Goal: Navigation & Orientation: Find specific page/section

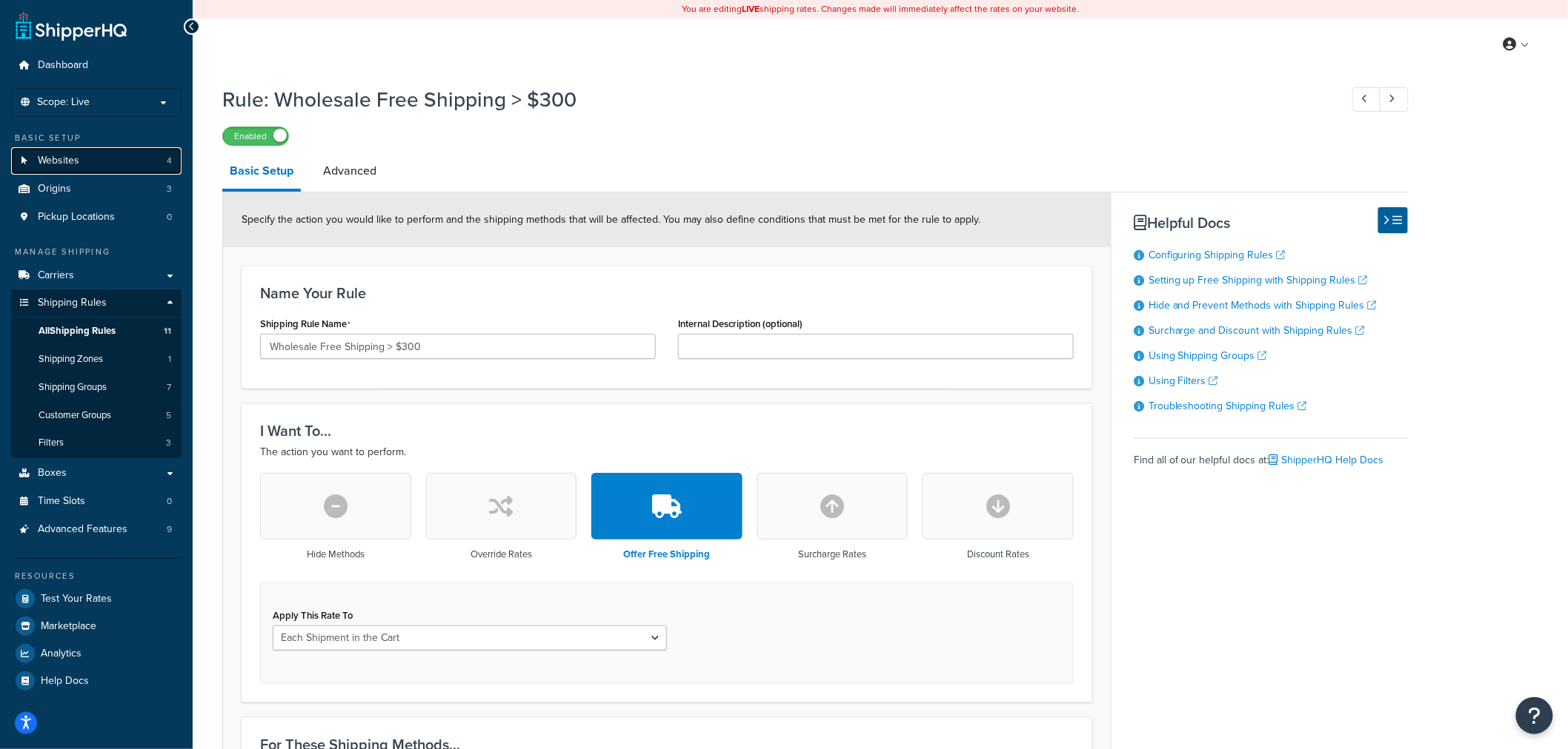
click at [73, 167] on span "Websites" at bounding box center [59, 161] width 42 height 12
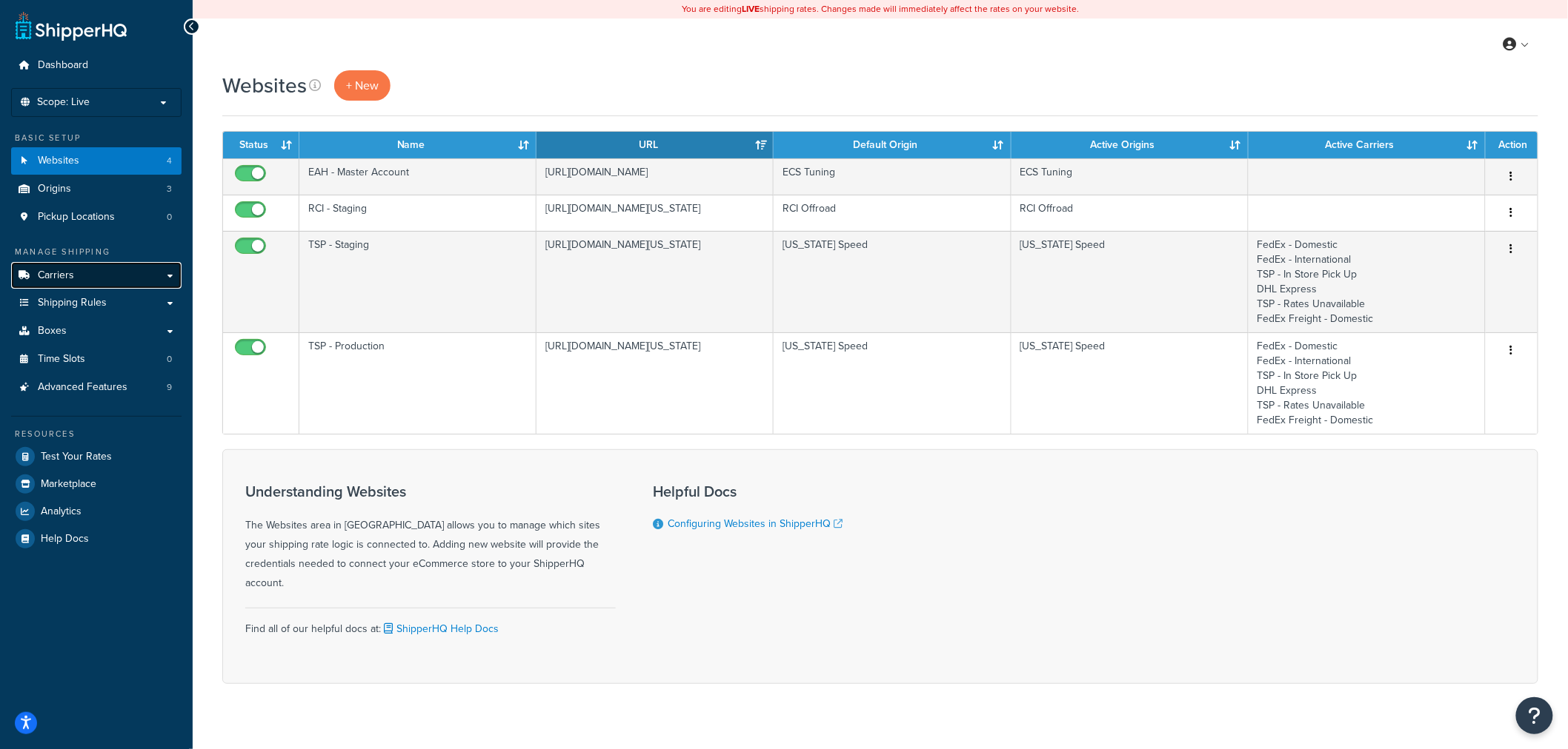
click at [116, 271] on link "Carriers" at bounding box center [96, 275] width 170 height 27
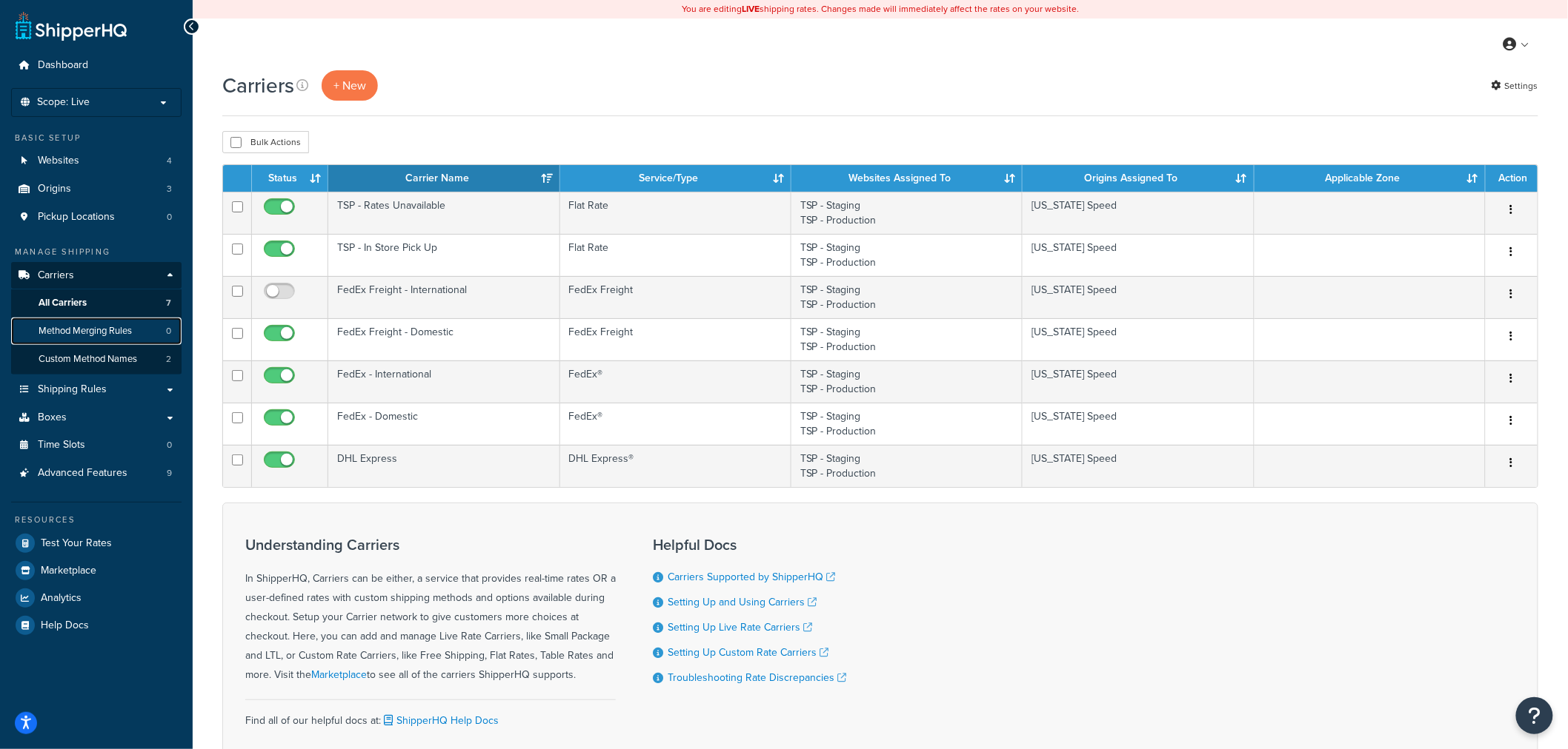
click at [84, 331] on span "Method Merging Rules" at bounding box center [85, 331] width 93 height 12
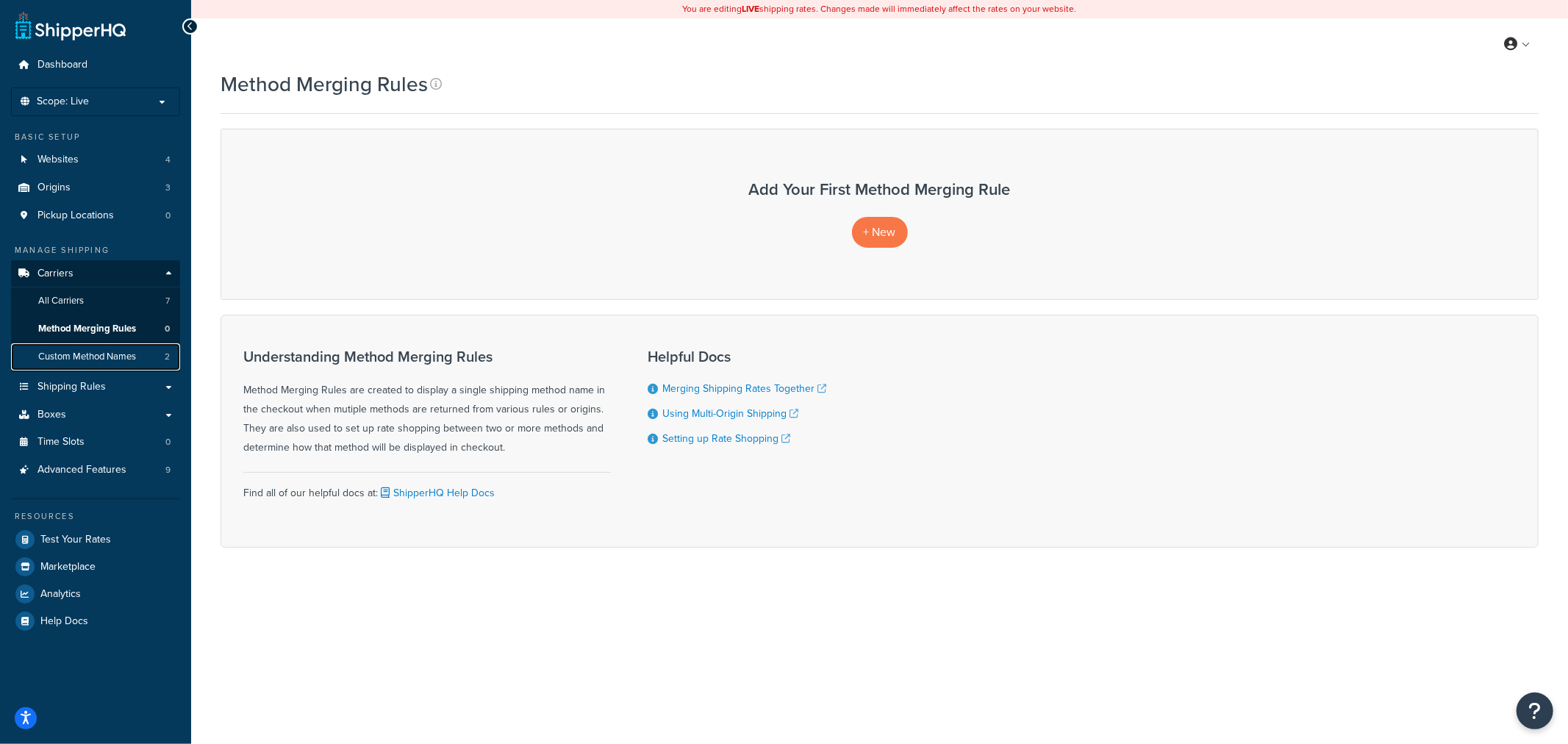
click at [87, 363] on span "Custom Method Names" at bounding box center [87, 357] width 98 height 12
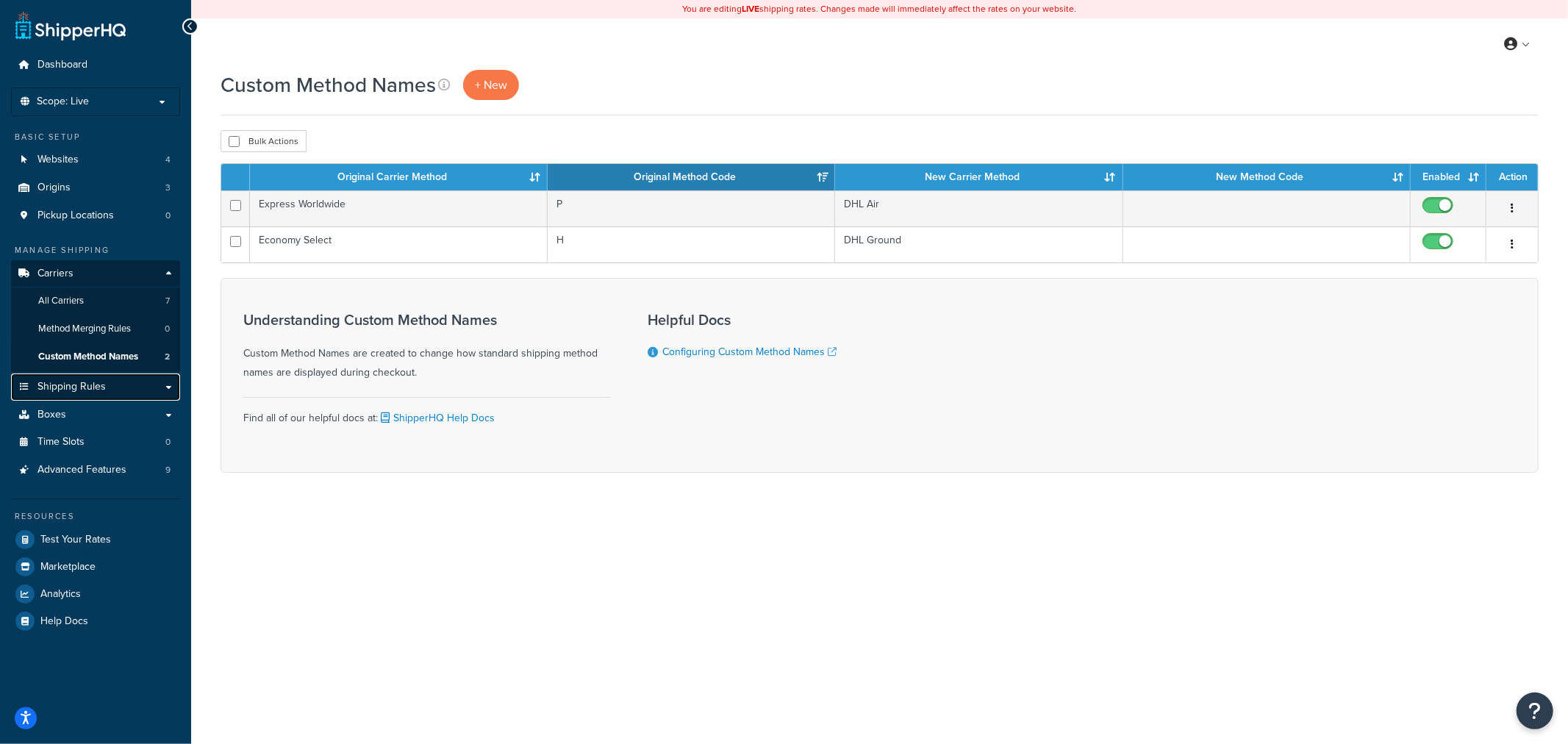
click at [113, 391] on link "Shipping Rules" at bounding box center [95, 387] width 169 height 27
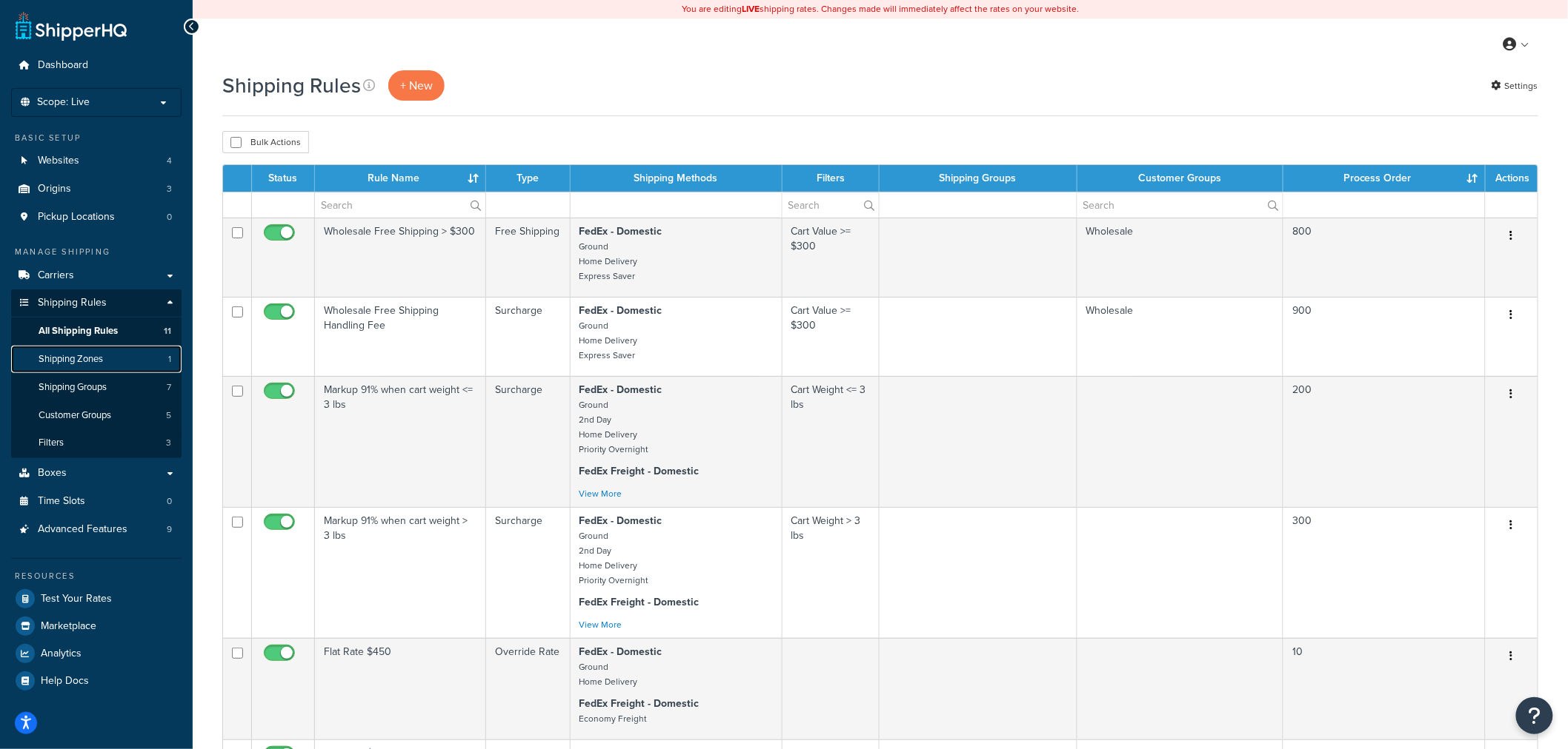
click at [93, 363] on span "Shipping Zones" at bounding box center [71, 360] width 65 height 12
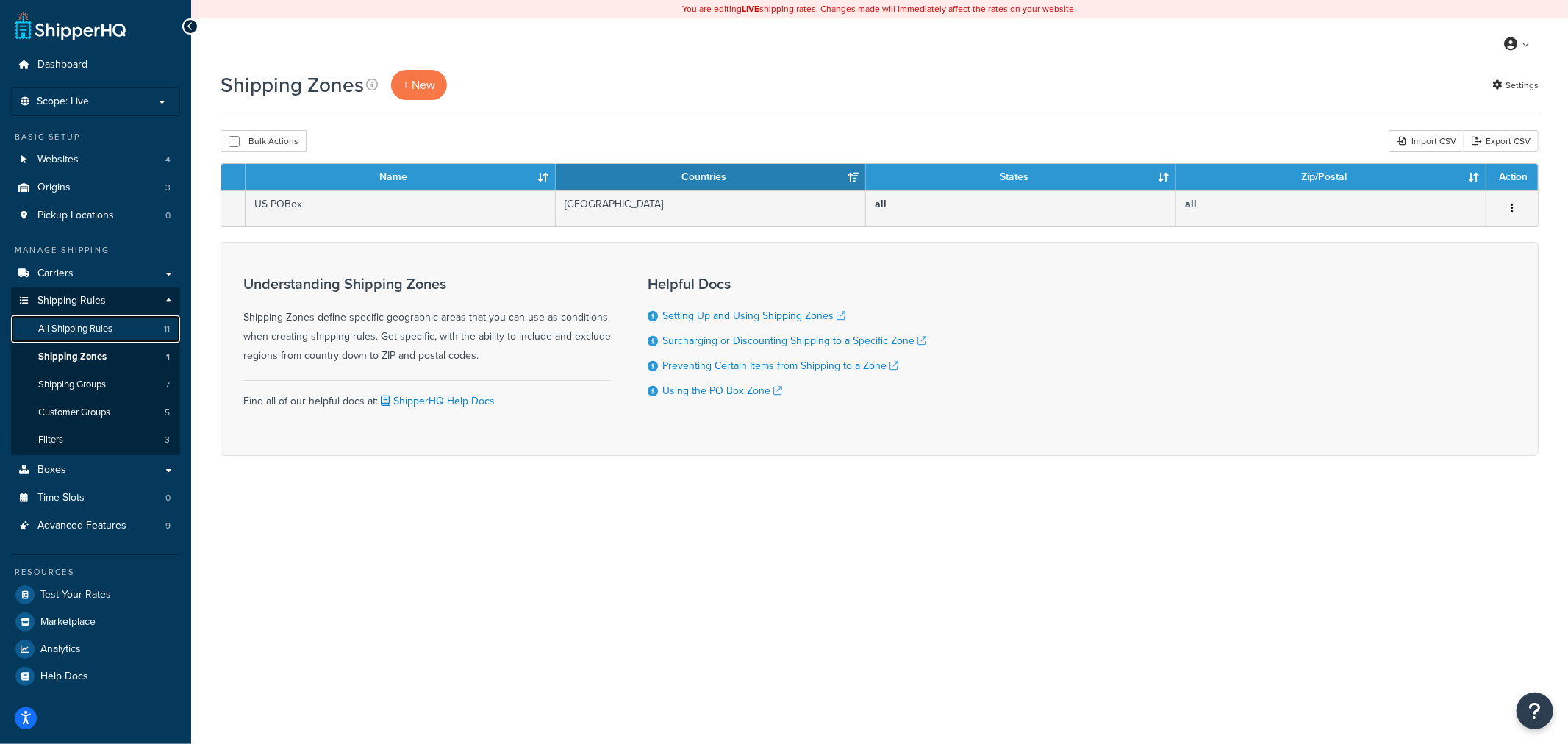
click at [100, 327] on span "All Shipping Rules" at bounding box center [75, 329] width 75 height 12
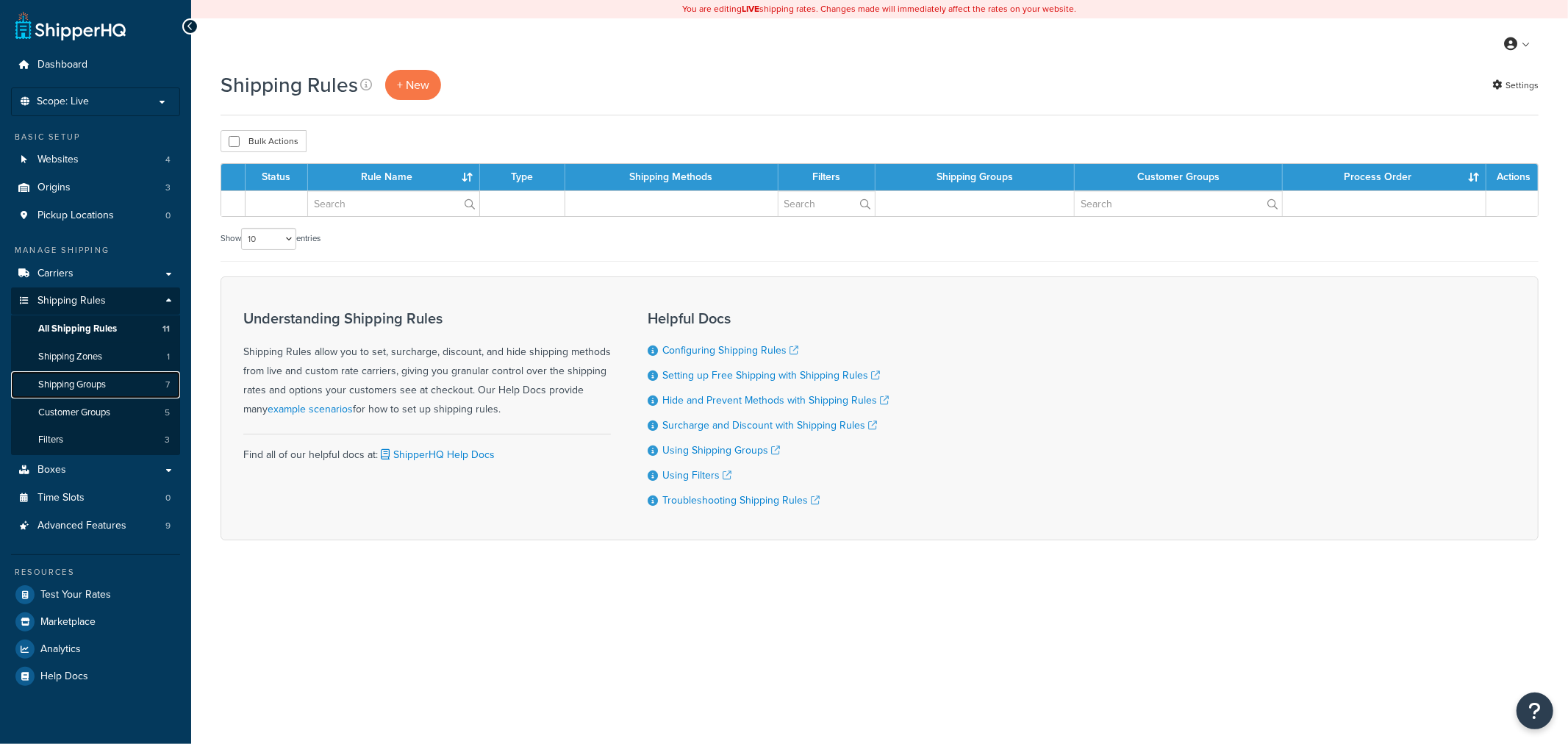
click at [106, 388] on span "Shipping Groups" at bounding box center [72, 385] width 68 height 12
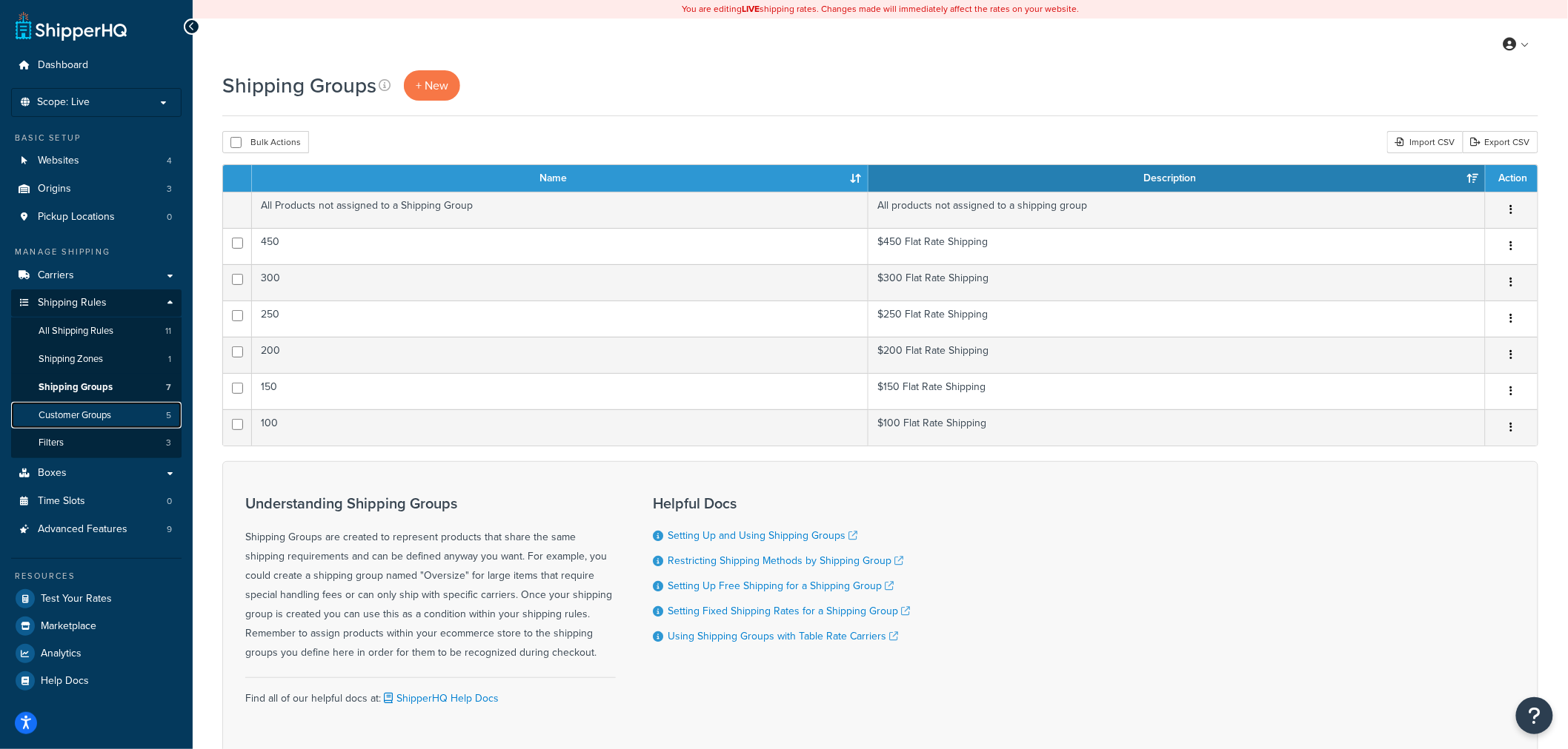
click at [107, 417] on span "Customer Groups" at bounding box center [74, 416] width 73 height 12
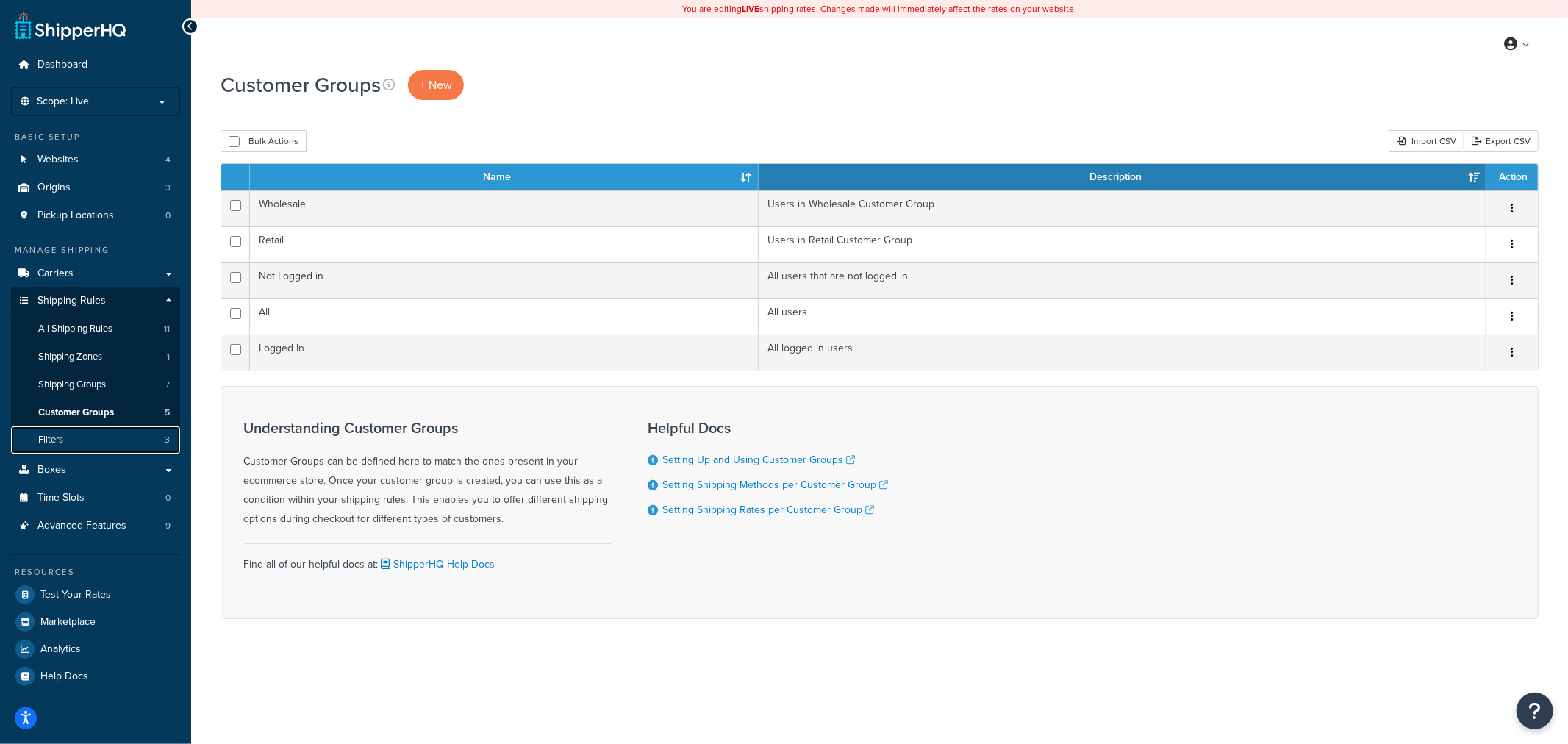
click at [93, 444] on link "Filters 3" at bounding box center [95, 440] width 169 height 27
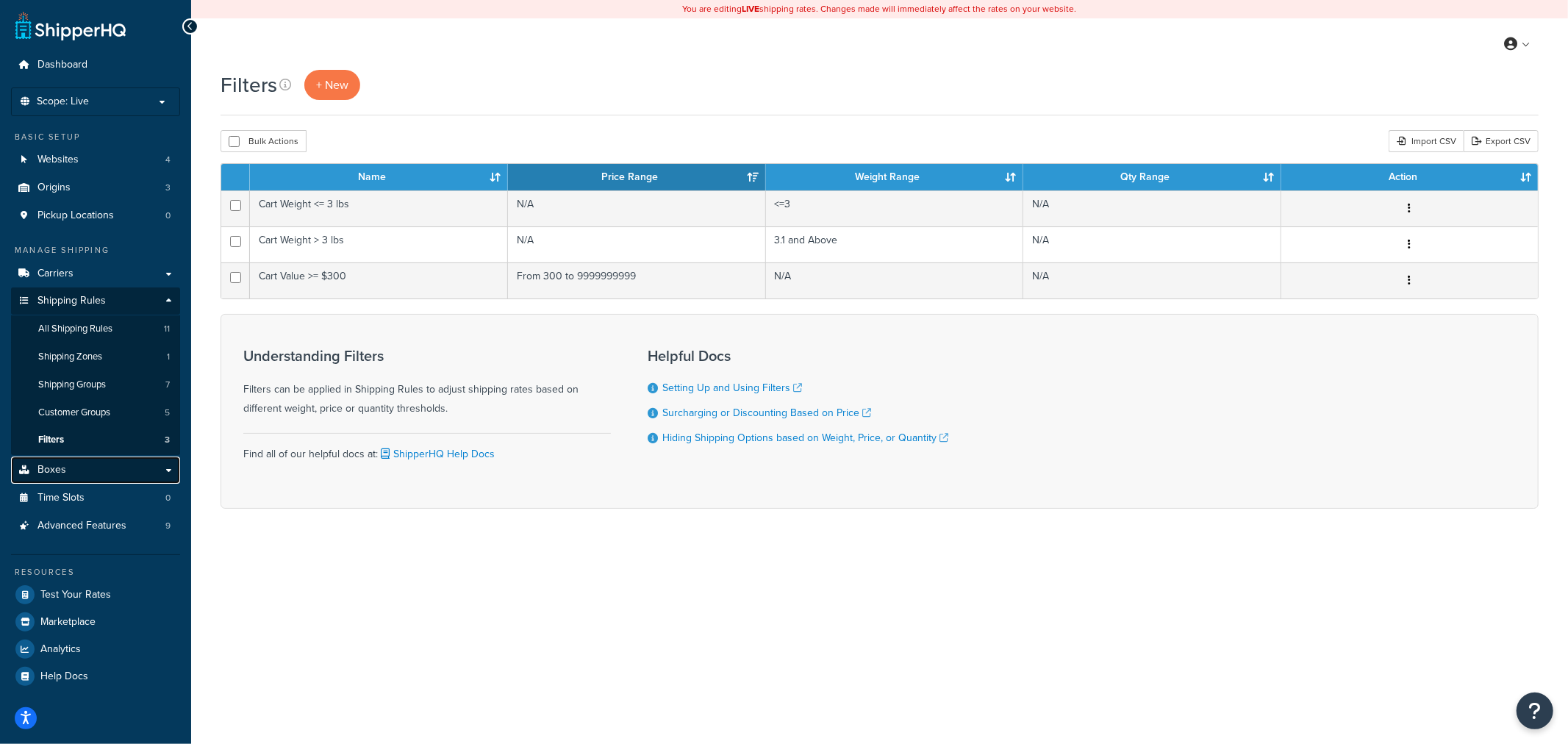
click at [89, 472] on link "Boxes" at bounding box center [95, 470] width 169 height 27
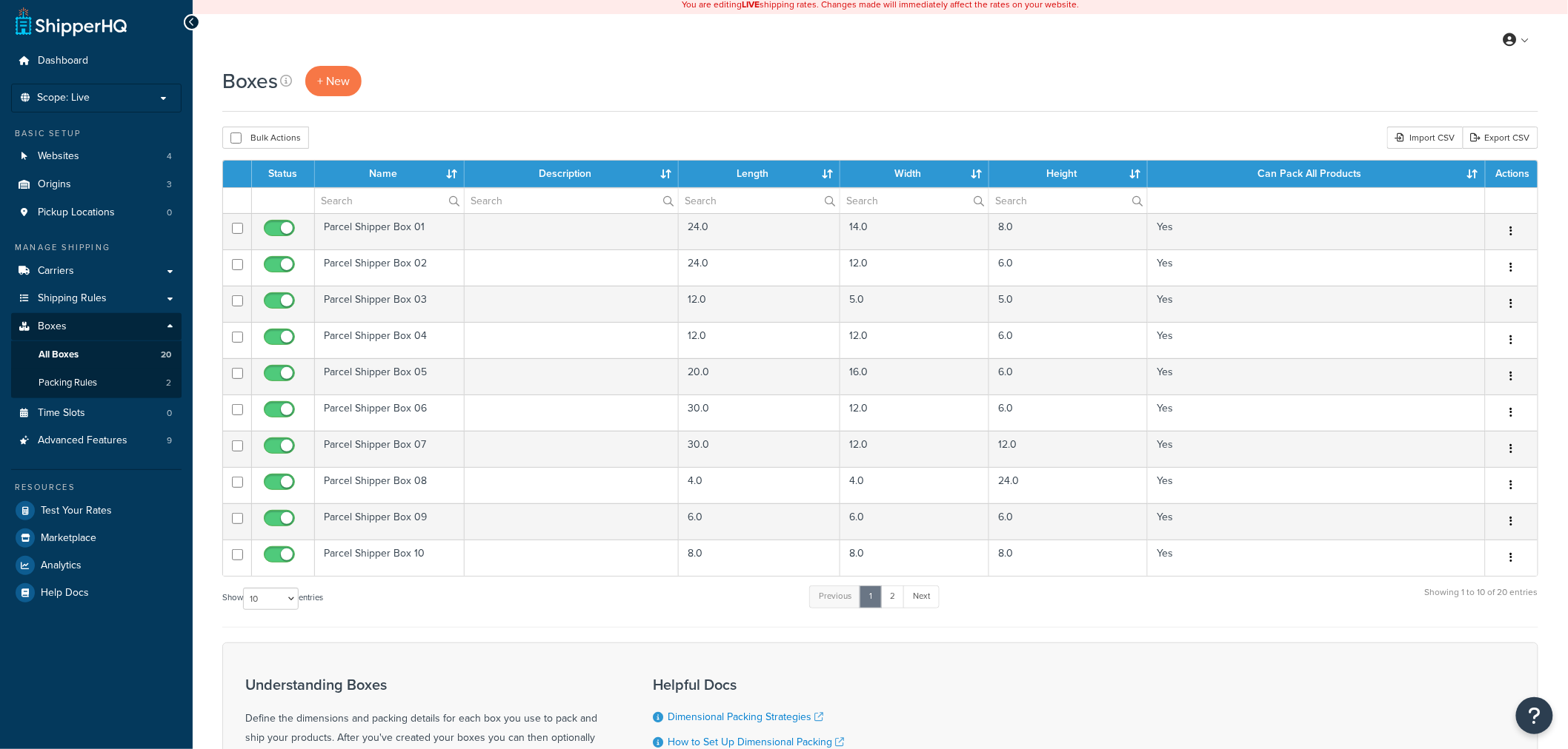
scroll to position [82, 0]
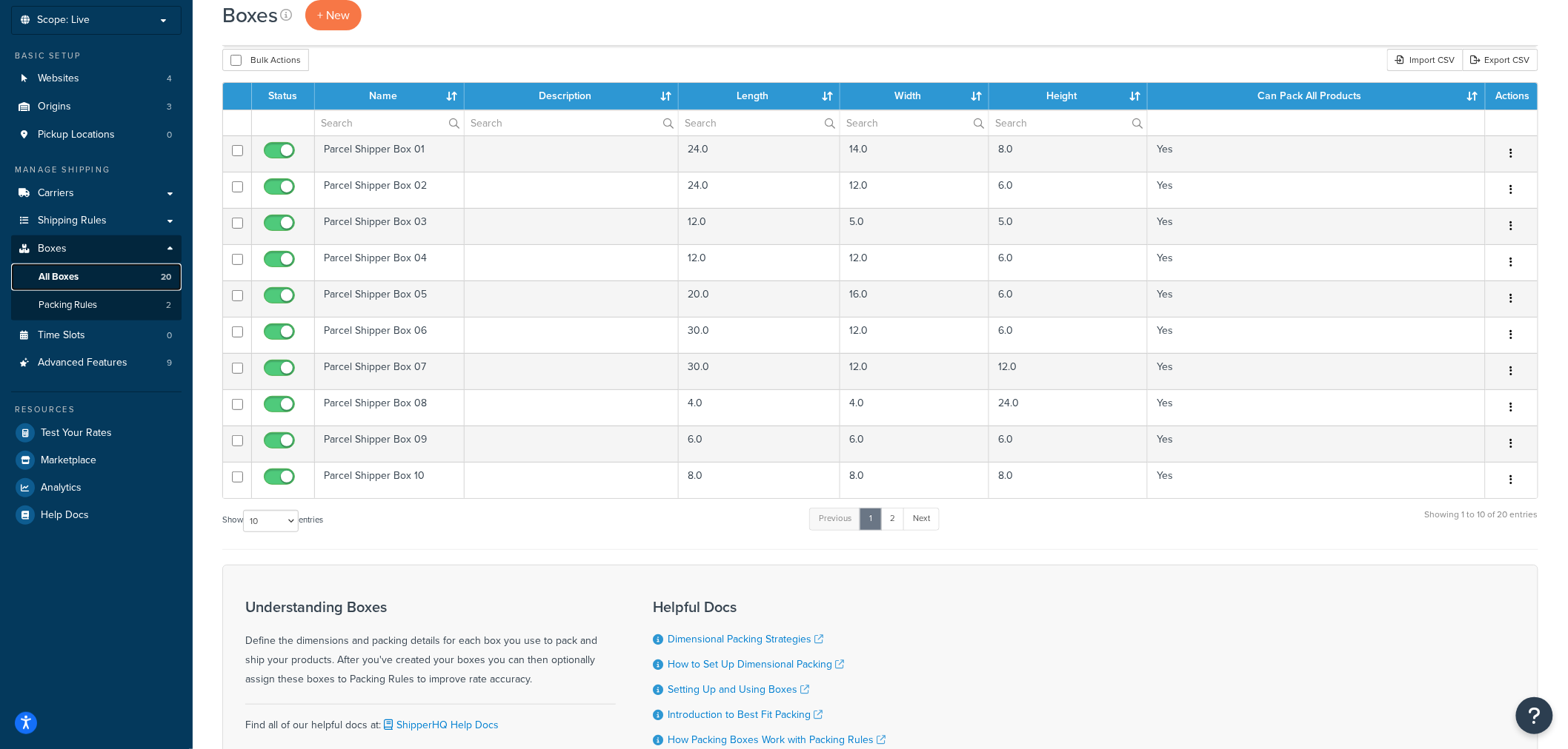
click at [100, 283] on link "All Boxes 20" at bounding box center [96, 277] width 170 height 27
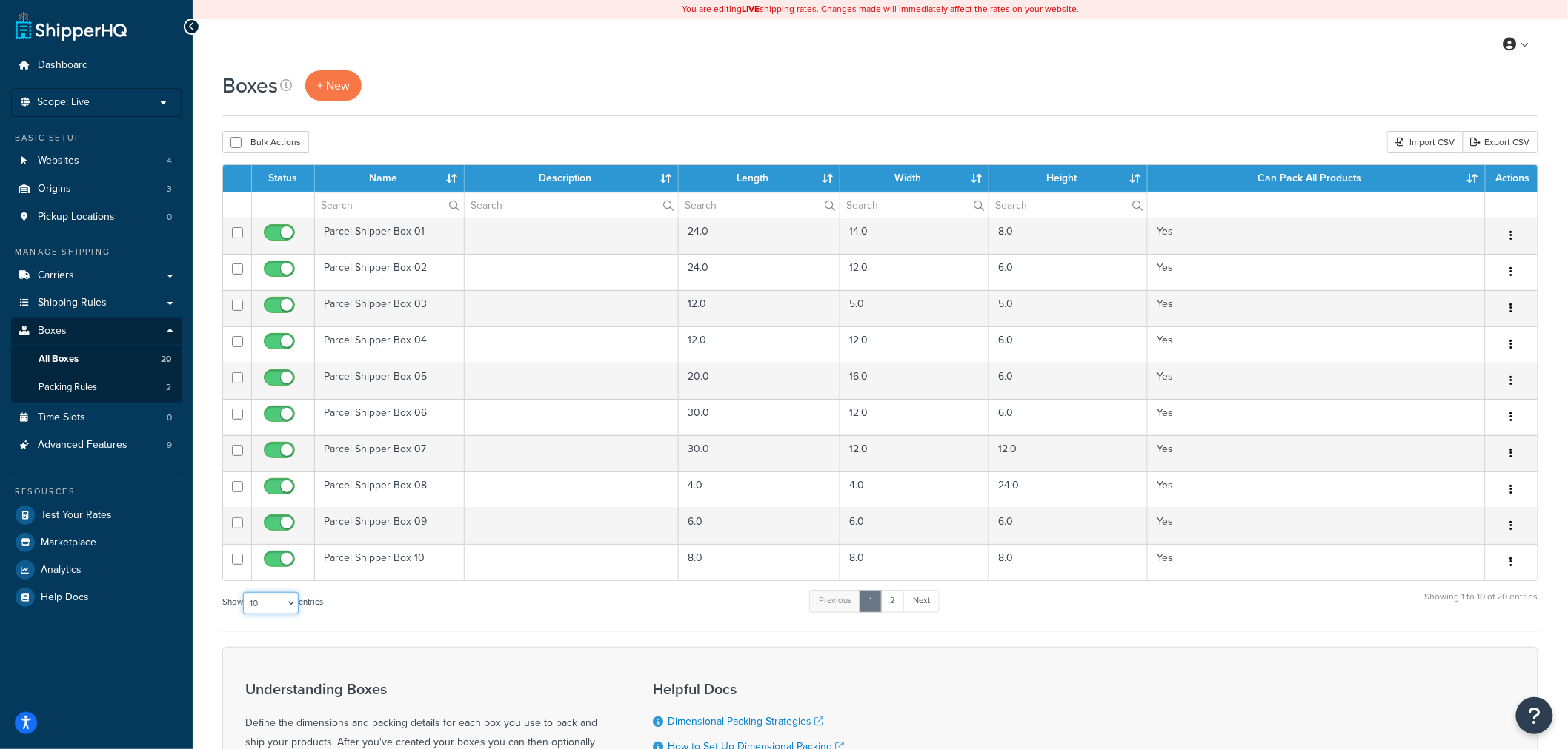
click at [252, 596] on select "10 15 25 50 100 1000" at bounding box center [271, 603] width 56 height 22
select select "100"
click at [245, 593] on select "10 15 25 50 100 1000" at bounding box center [271, 603] width 56 height 22
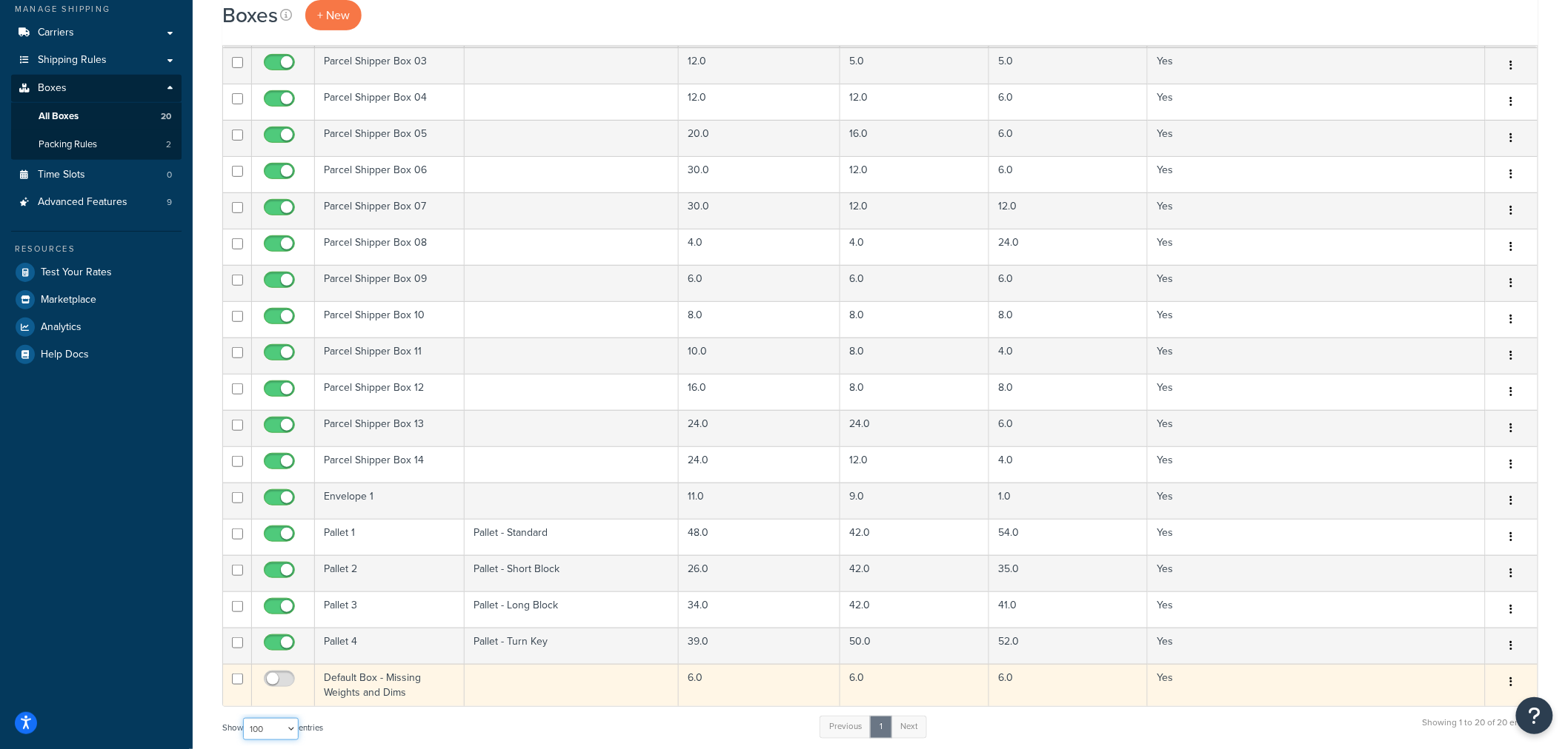
scroll to position [82, 0]
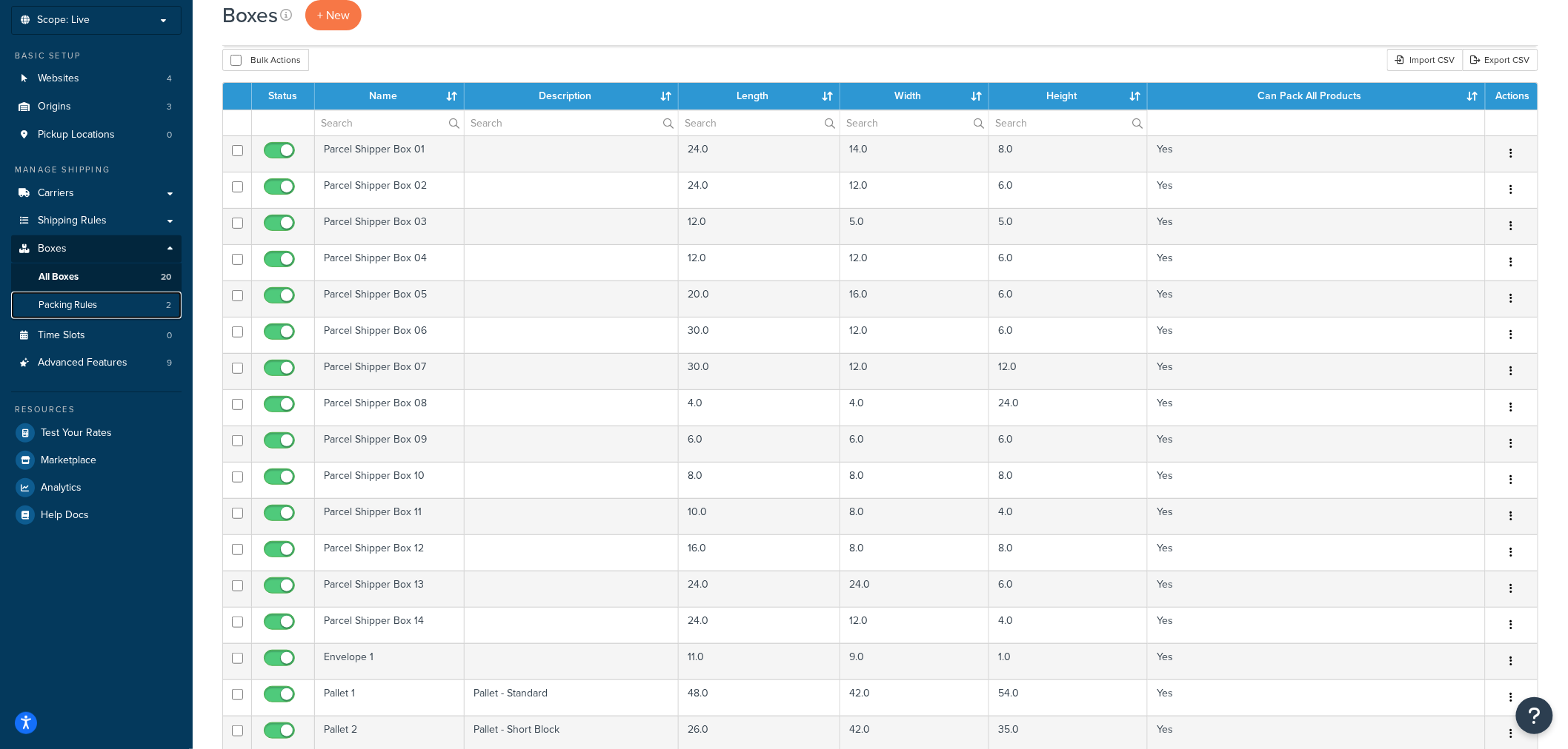
click at [100, 305] on link "Packing Rules 2" at bounding box center [96, 305] width 170 height 27
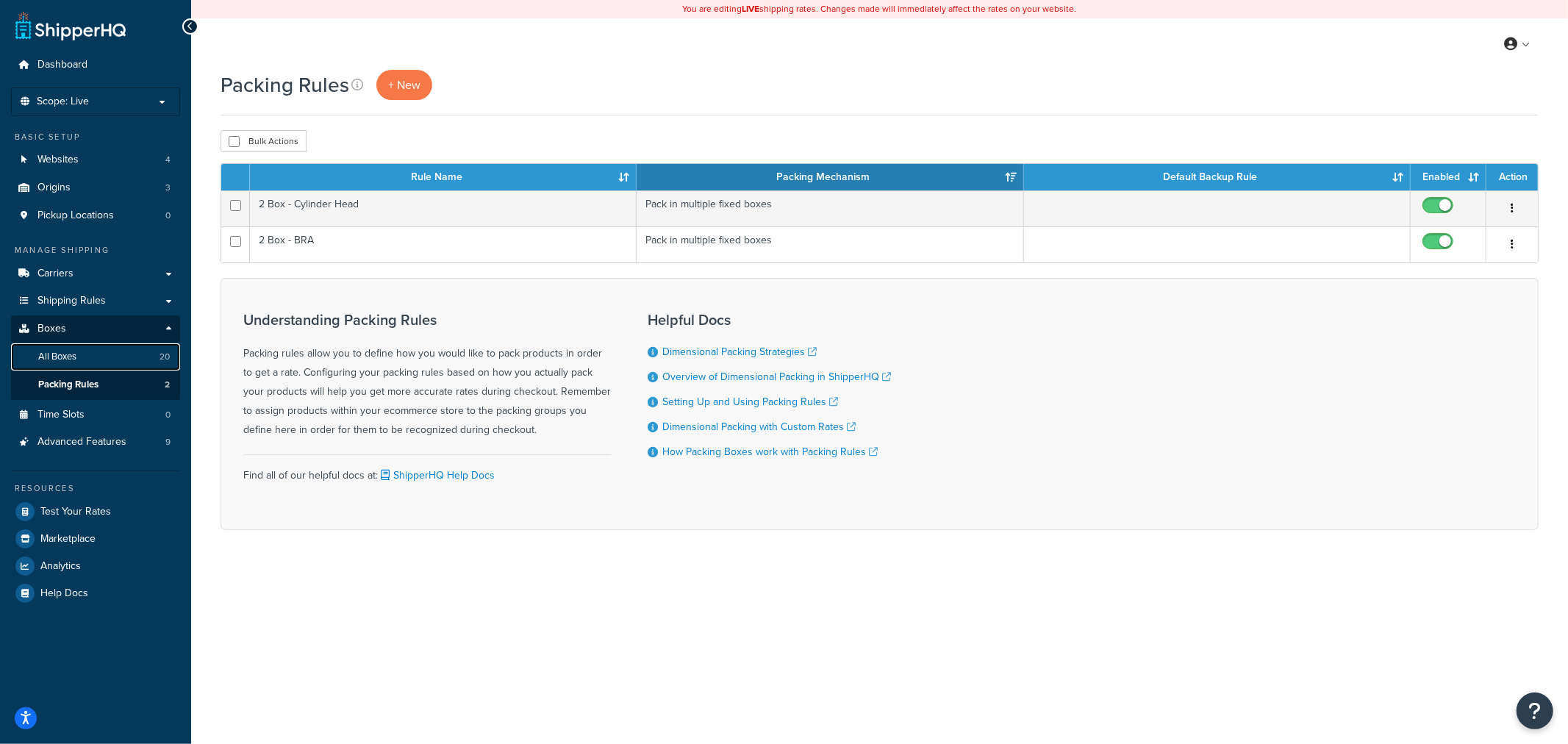
click at [100, 353] on link "All Boxes 20" at bounding box center [95, 356] width 169 height 27
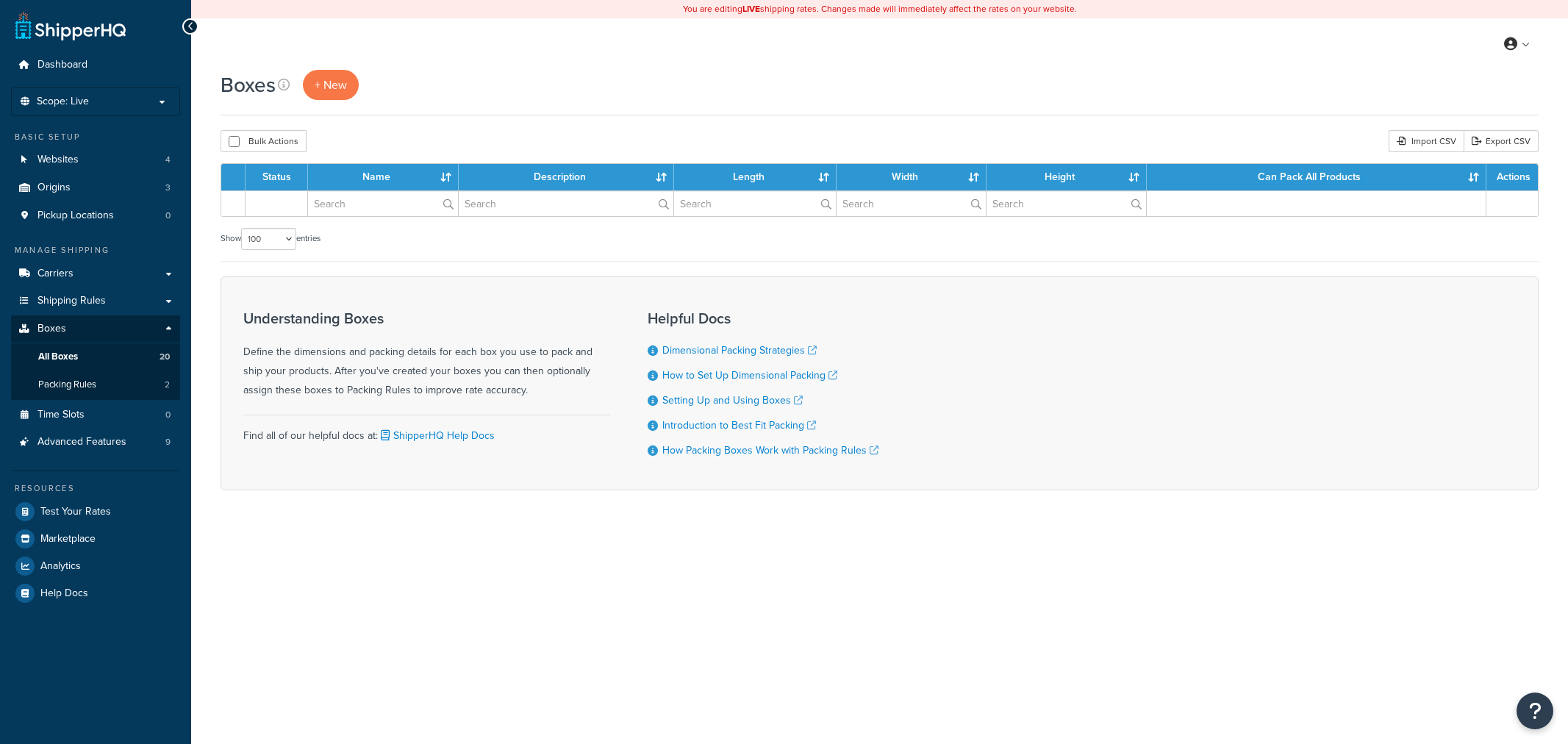
select select "100"
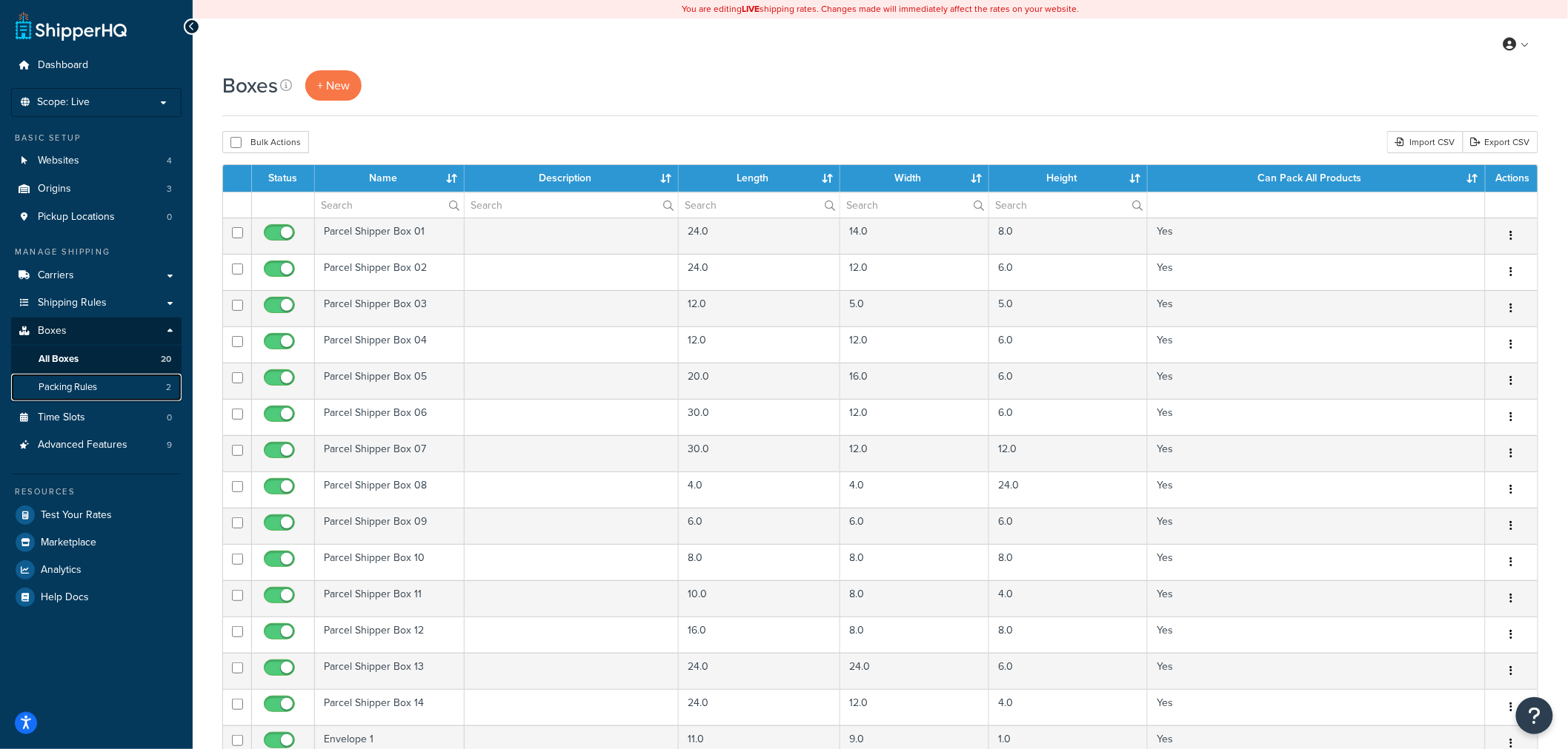
drag, startPoint x: 0, startPoint y: 0, endPoint x: 100, endPoint y: 385, distance: 397.8
click at [100, 385] on link "Packing Rules 2" at bounding box center [96, 387] width 170 height 27
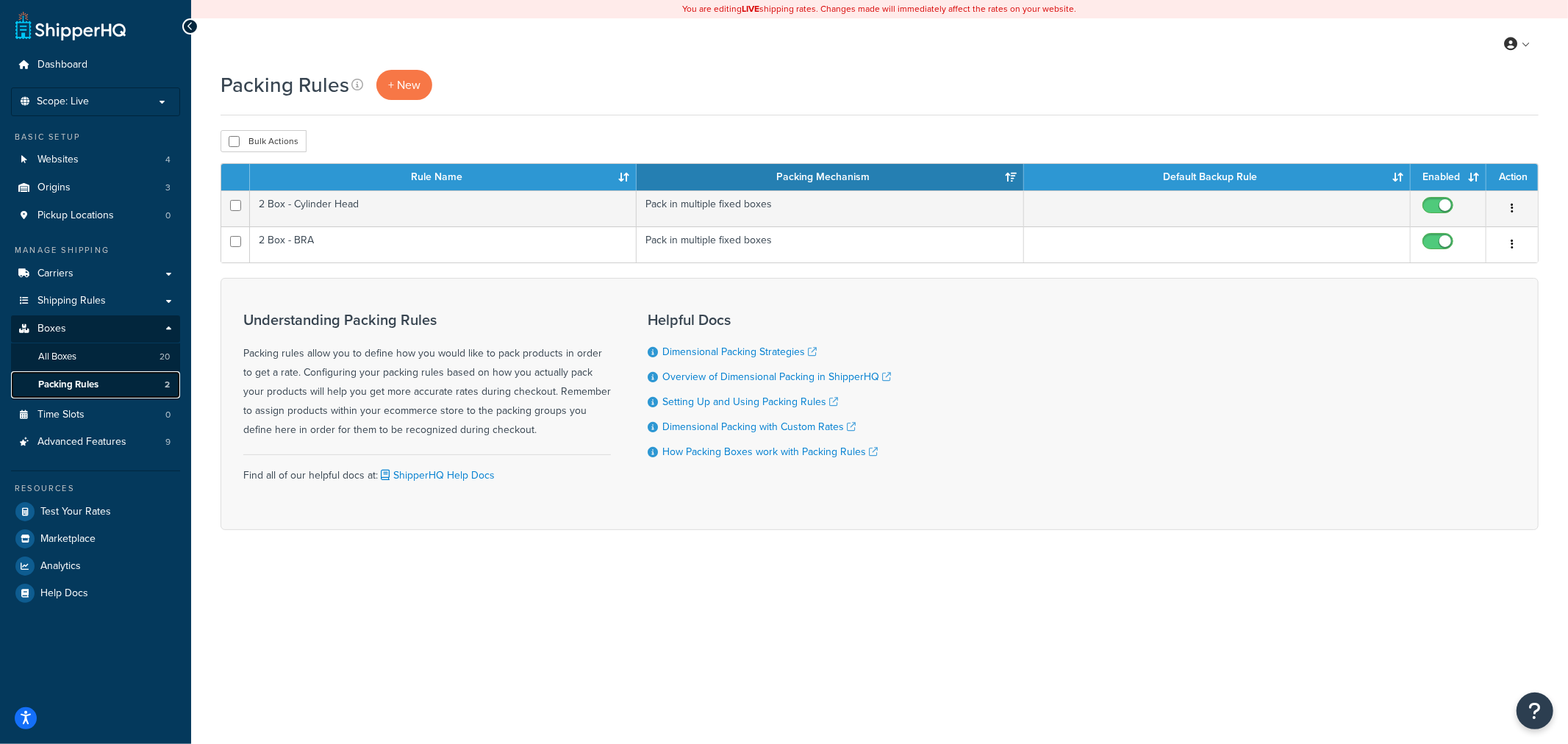
click at [119, 387] on link "Packing Rules 2" at bounding box center [95, 384] width 169 height 27
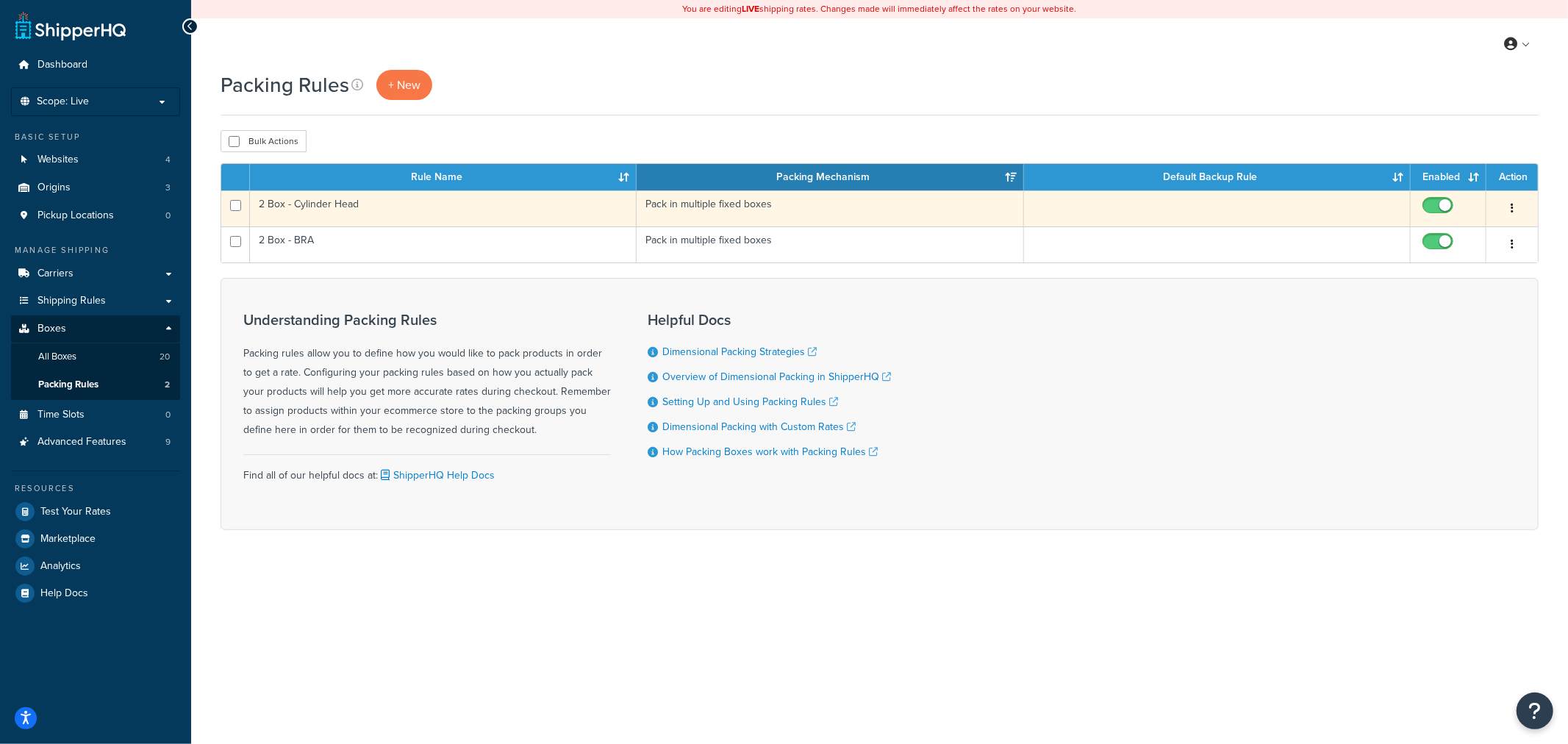
click at [492, 209] on td "2 Box - Cylinder Head" at bounding box center [443, 209] width 387 height 36
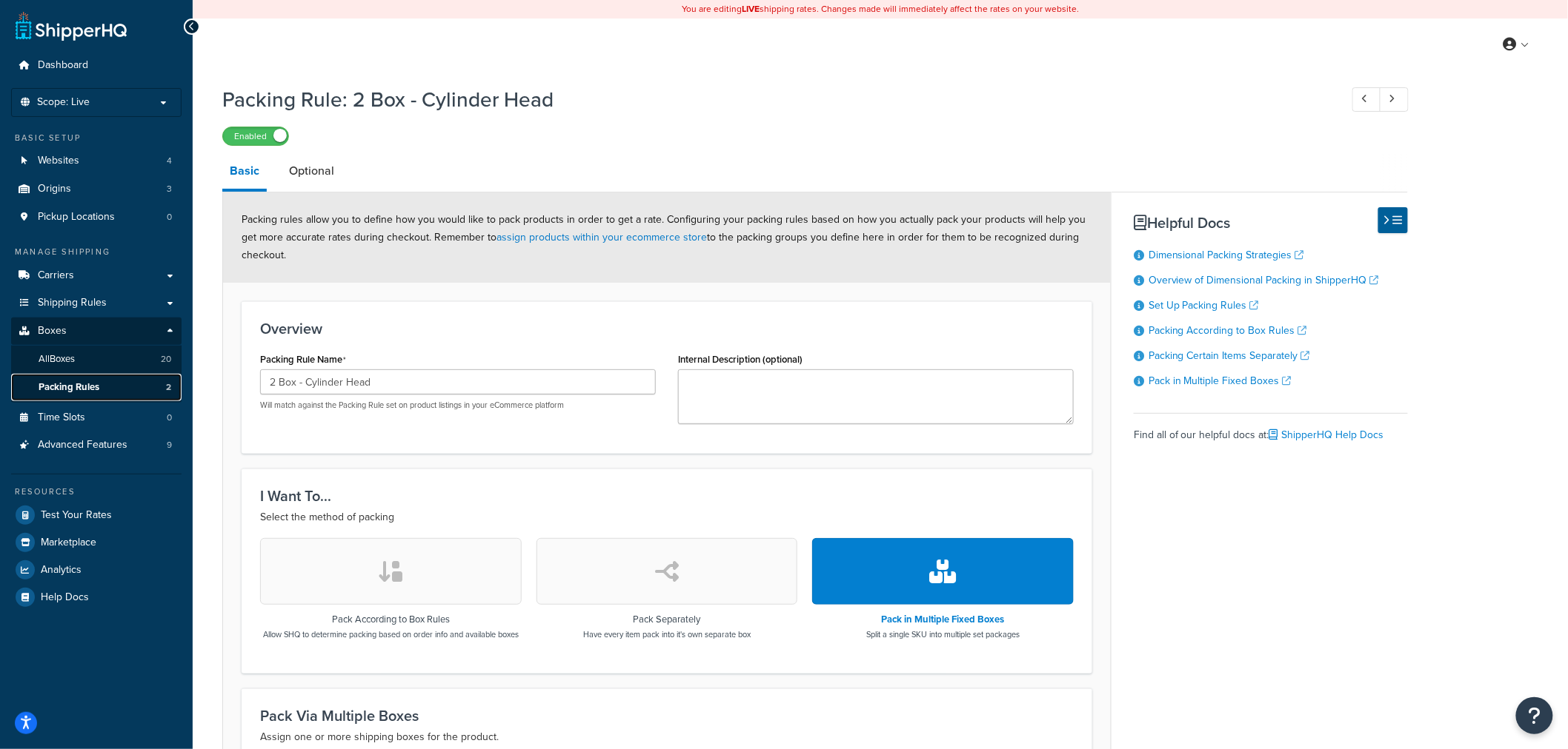
click at [86, 388] on span "Packing Rules" at bounding box center [69, 388] width 61 height 12
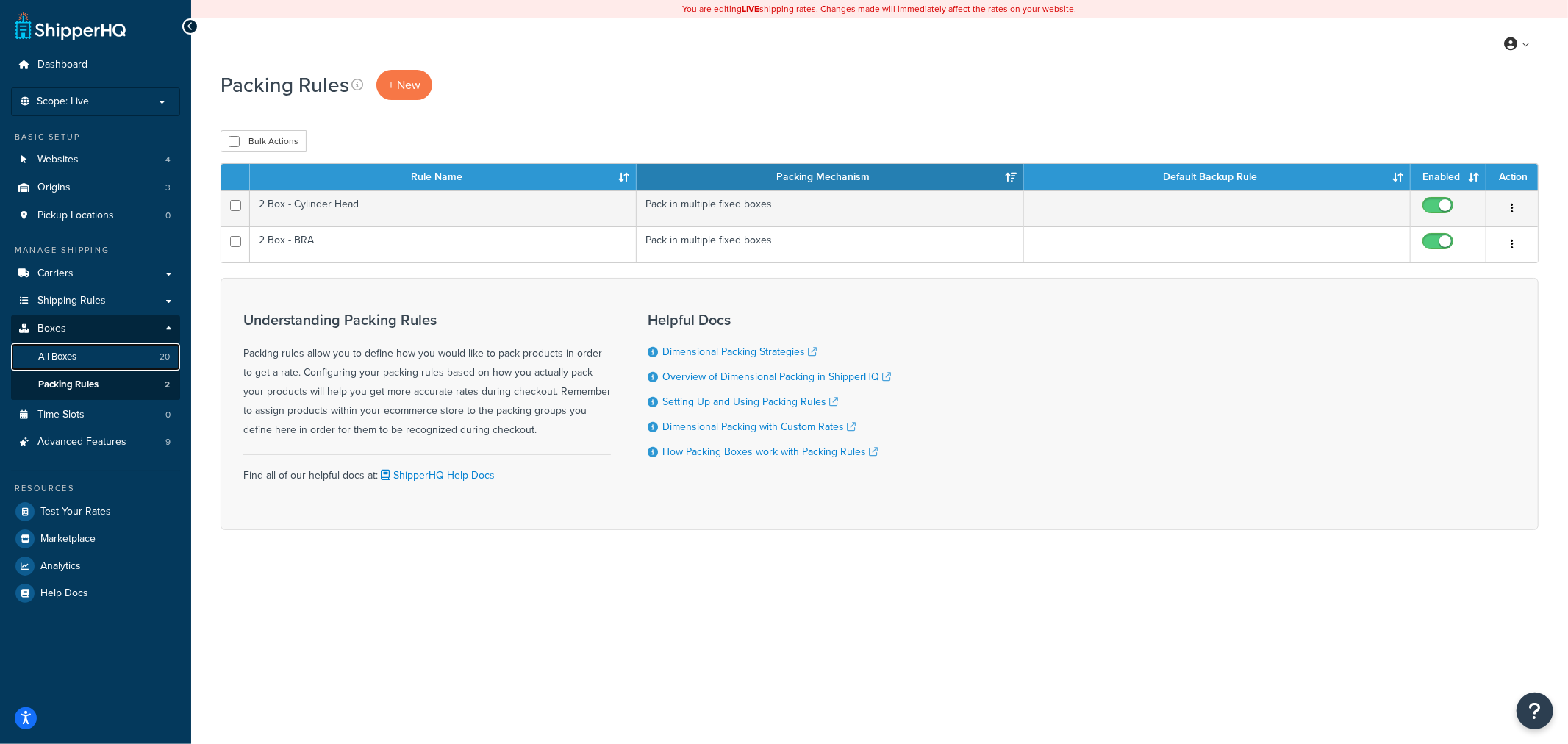
click at [111, 366] on link "All Boxes 20" at bounding box center [95, 356] width 169 height 27
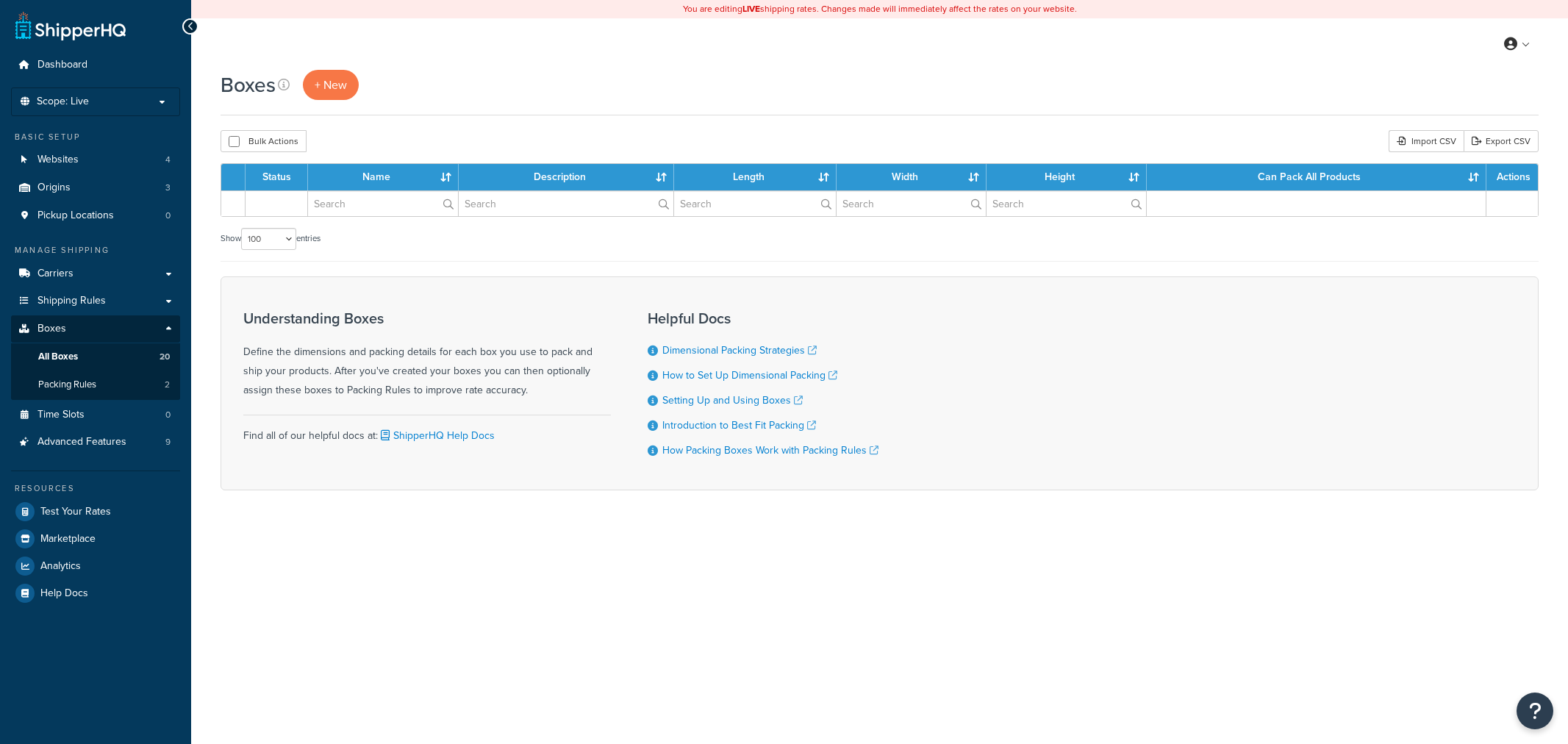
select select "100"
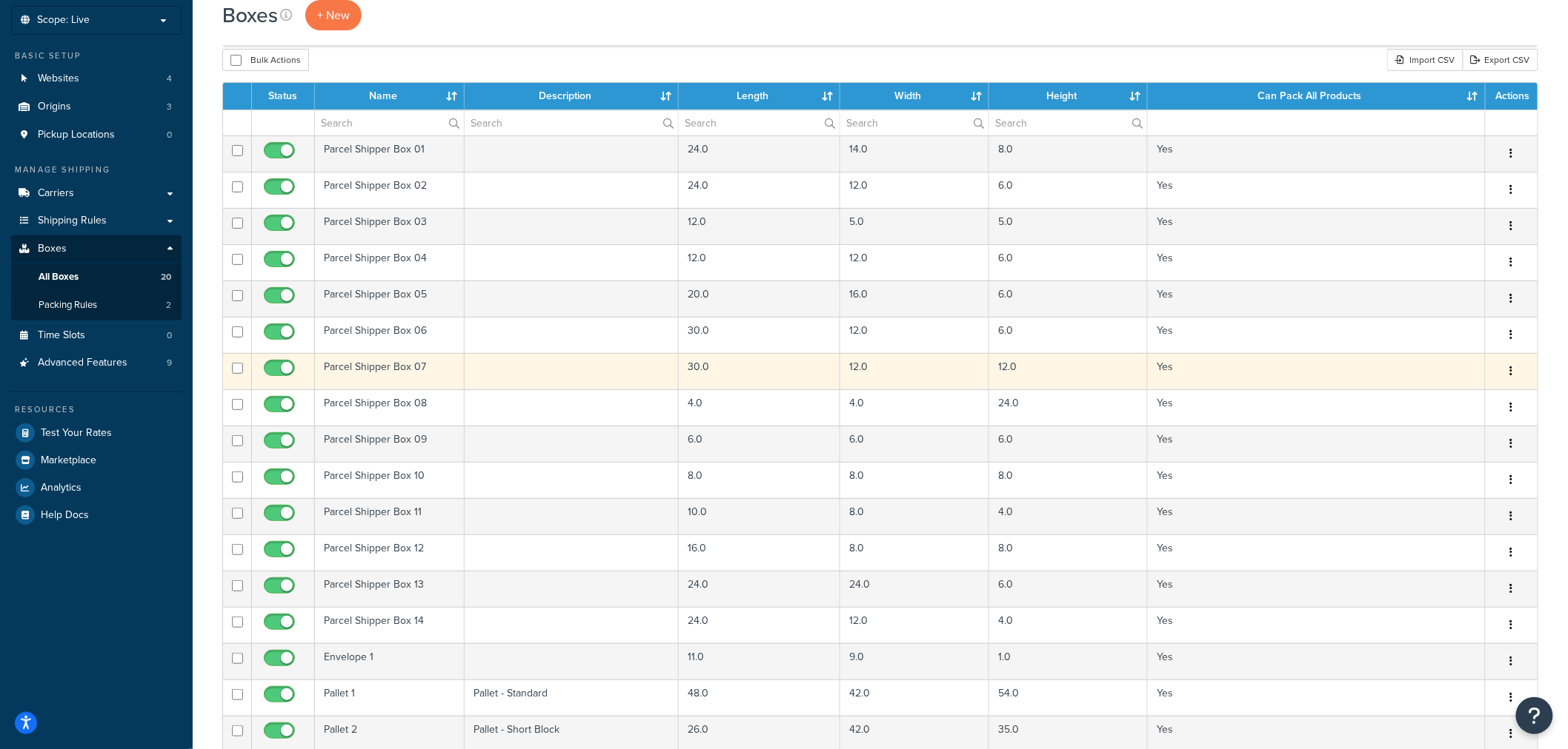
scroll to position [164, 0]
